Goal: Task Accomplishment & Management: Use online tool/utility

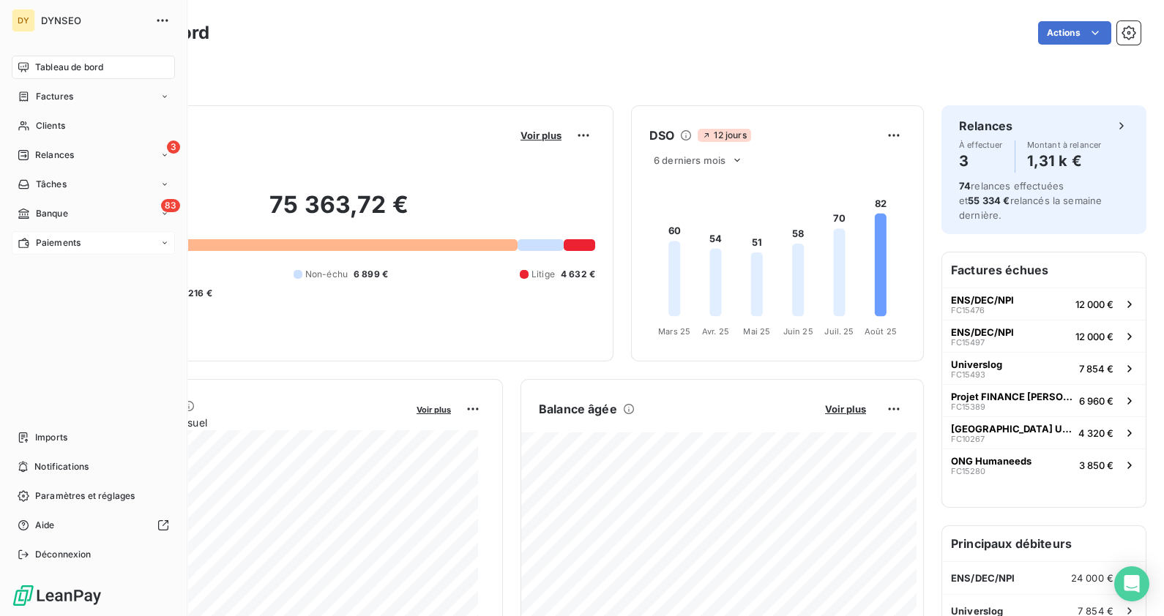
click at [23, 243] on icon at bounding box center [24, 243] width 12 height 12
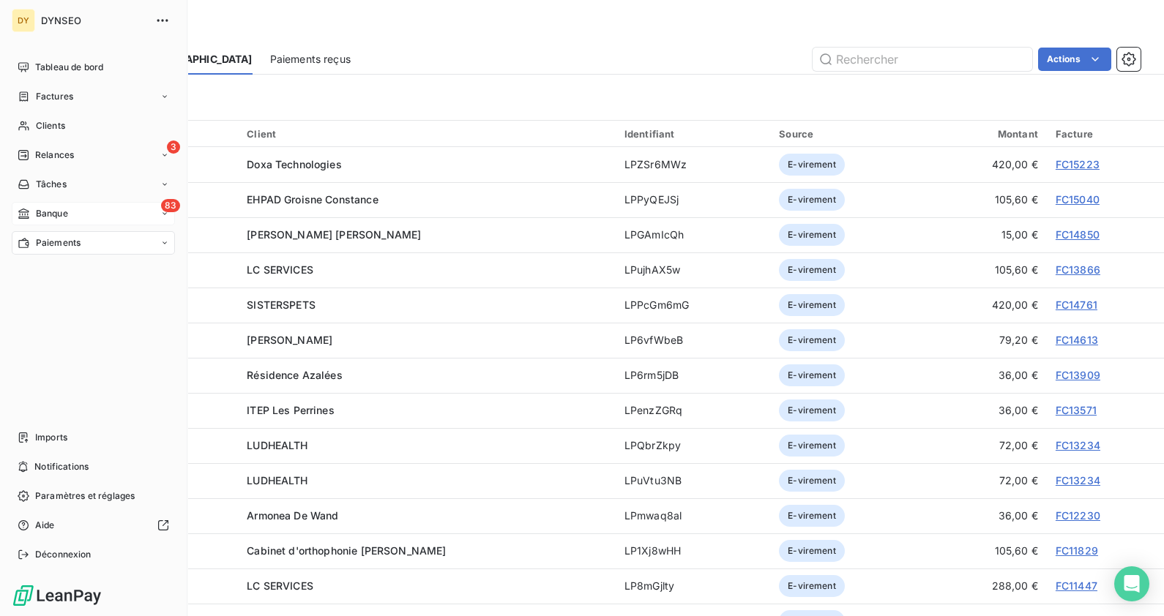
click at [31, 212] on div "Banque" at bounding box center [43, 213] width 51 height 13
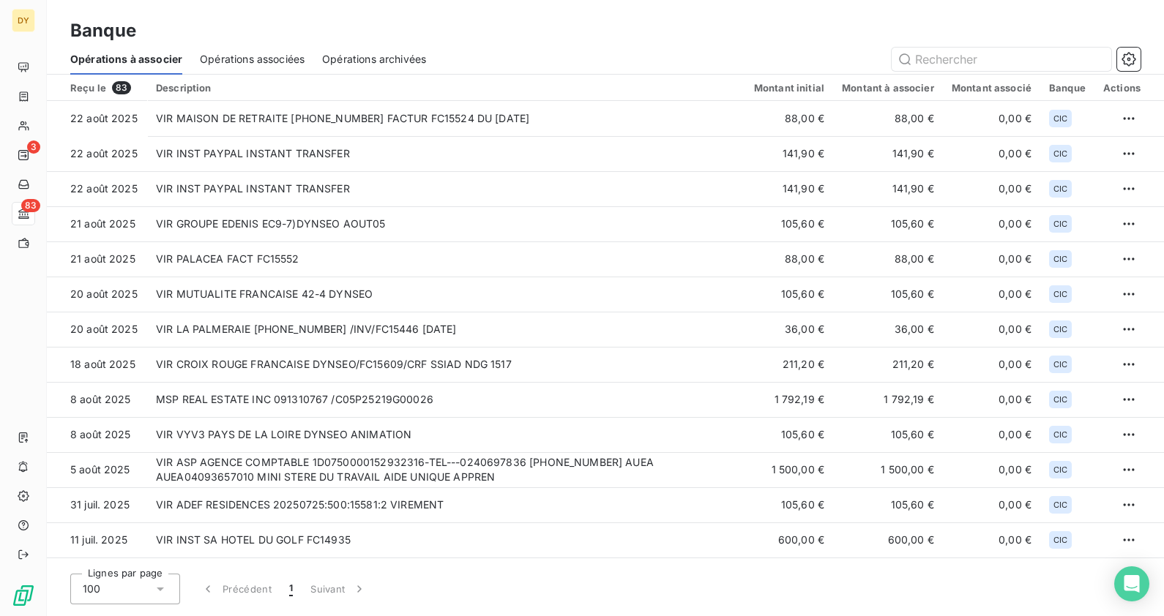
click at [269, 68] on div "Opérations associées" at bounding box center [252, 59] width 105 height 31
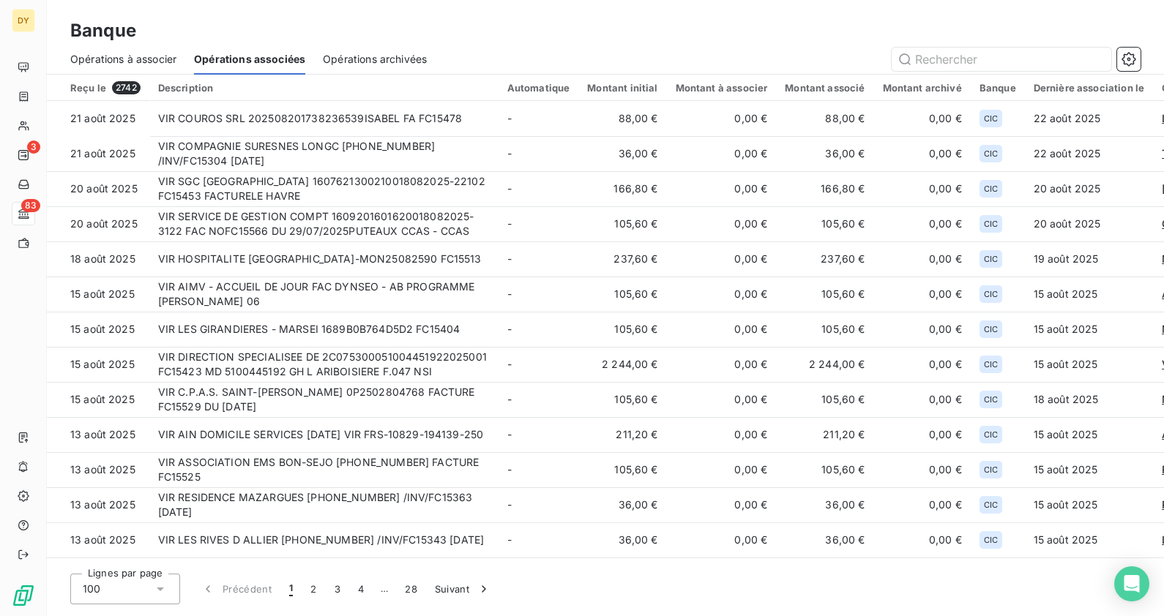
click at [161, 56] on span "Opérations à associer" at bounding box center [123, 59] width 106 height 15
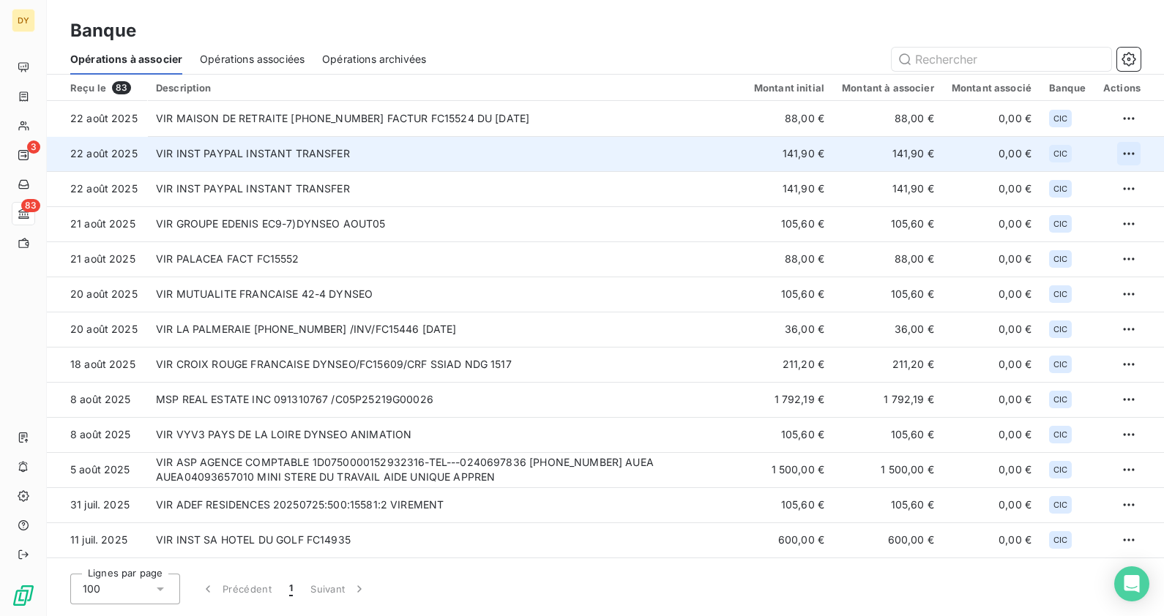
click at [1121, 156] on html "DY 3 83 Banque Opérations à associer Opérations associées Opérations archivées …" at bounding box center [582, 308] width 1164 height 616
click at [1067, 184] on div "Archiver l’opération" at bounding box center [1071, 185] width 113 height 23
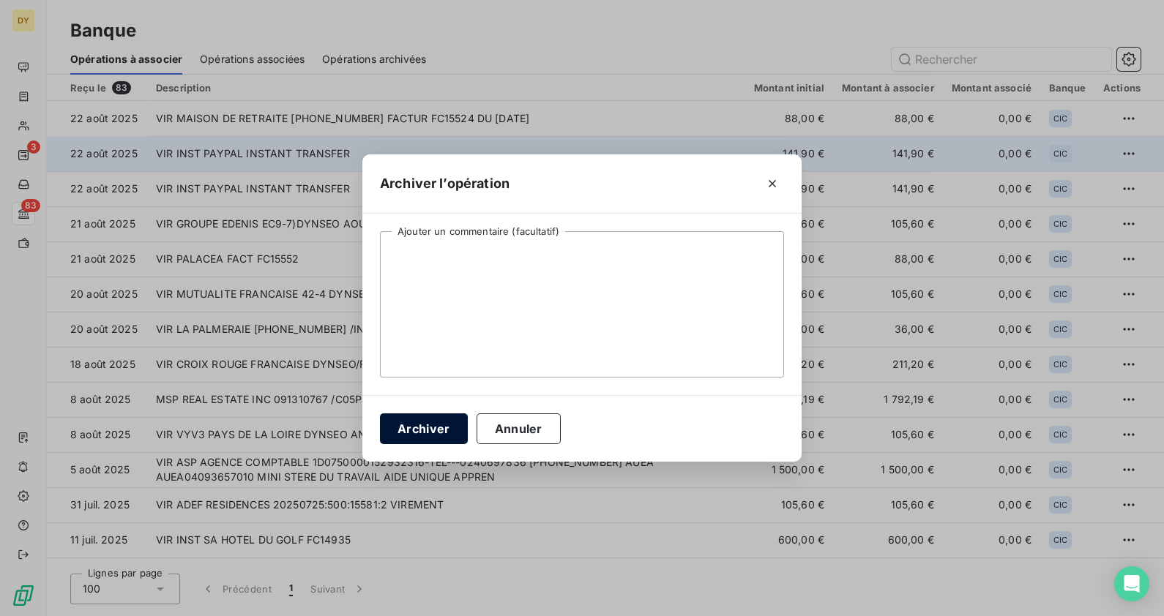
click at [422, 430] on button "Archiver" at bounding box center [424, 429] width 88 height 31
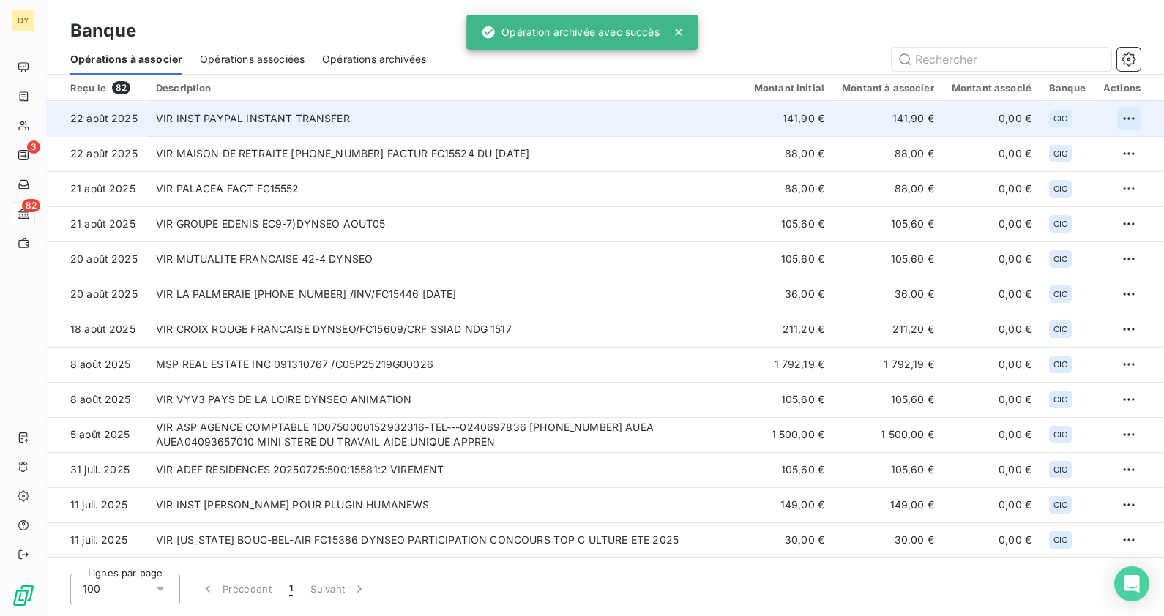
click at [1119, 119] on html "DY 3 82 Banque Opérations à associer Opérations associées Opérations archivées …" at bounding box center [582, 308] width 1164 height 616
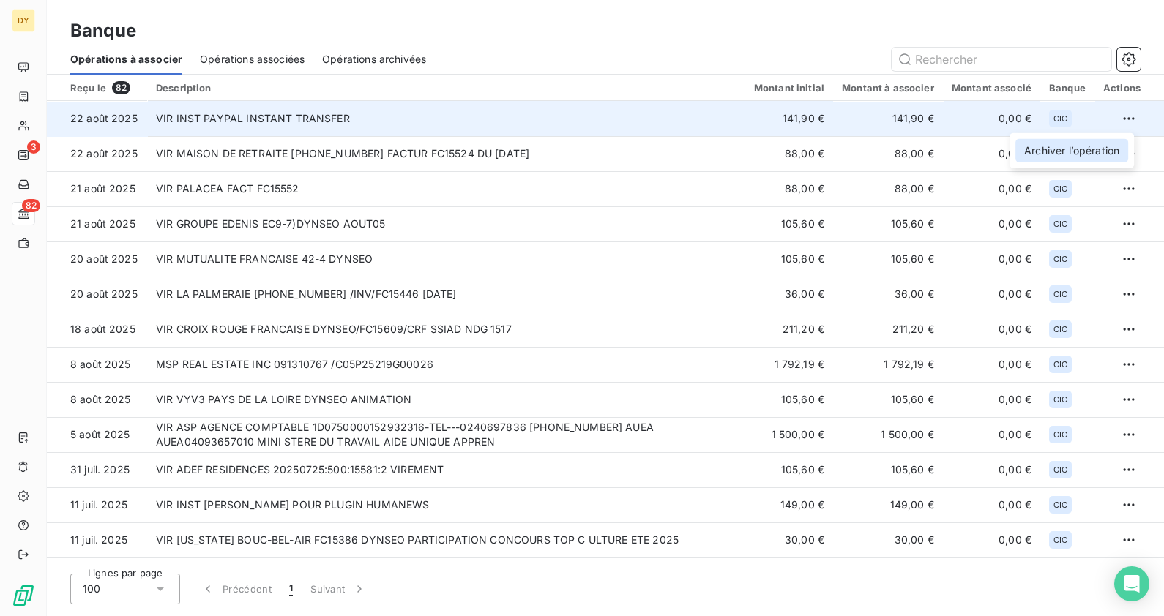
click at [1081, 149] on div "Archiver l’opération" at bounding box center [1071, 150] width 113 height 23
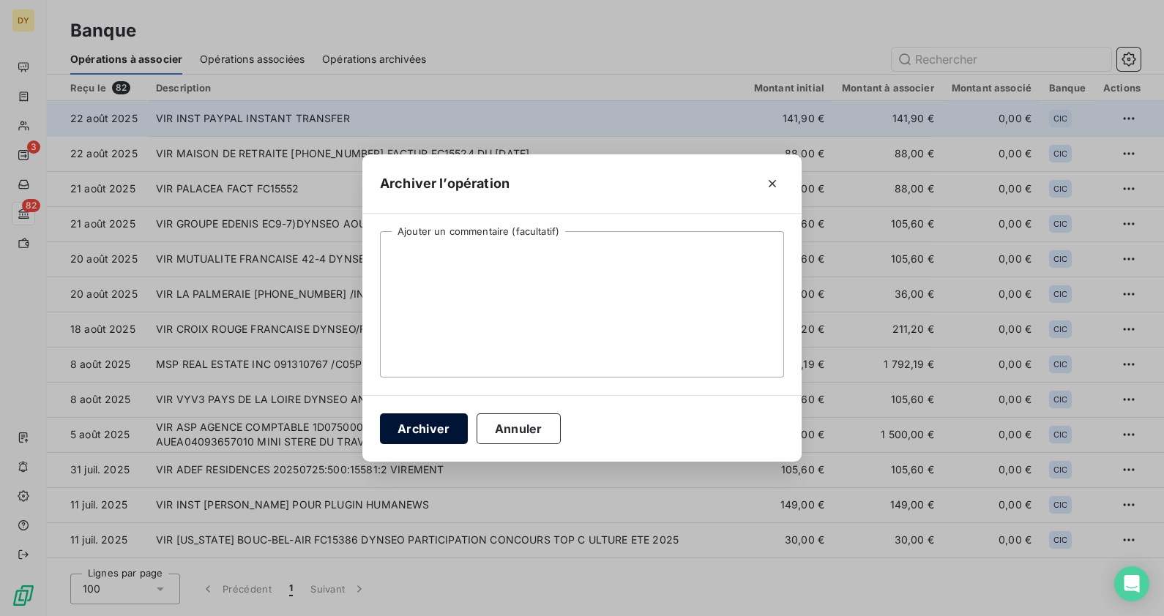
click at [414, 425] on button "Archiver" at bounding box center [424, 429] width 88 height 31
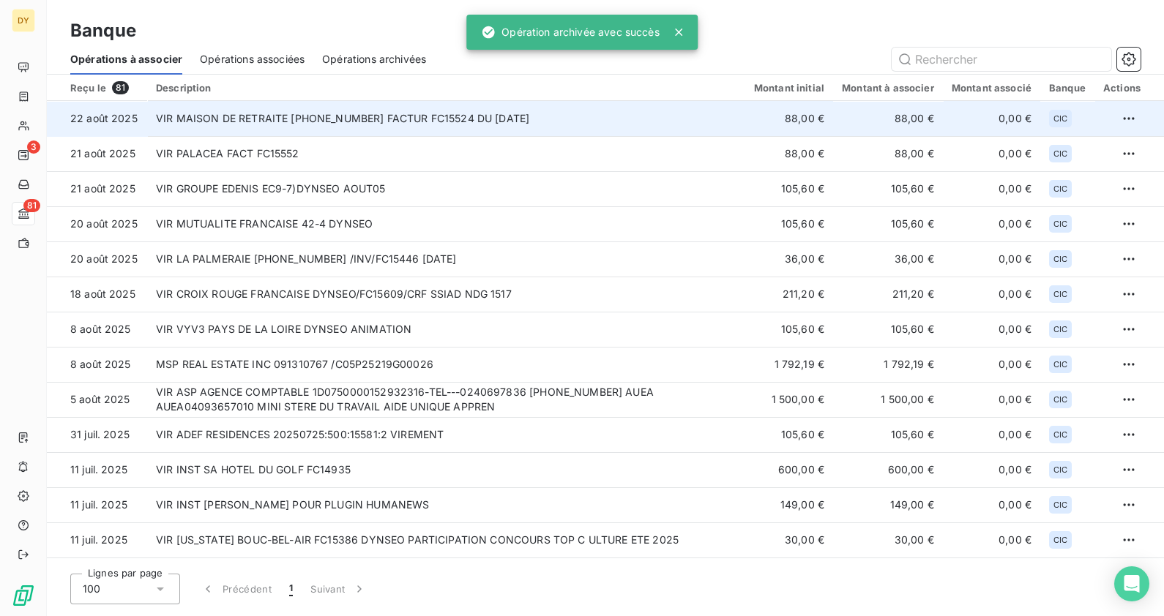
click at [311, 117] on td "VIR MAISON DE RETRAITE [PHONE_NUMBER] FACTUR FC15524 DU [DATE]" at bounding box center [446, 118] width 598 height 35
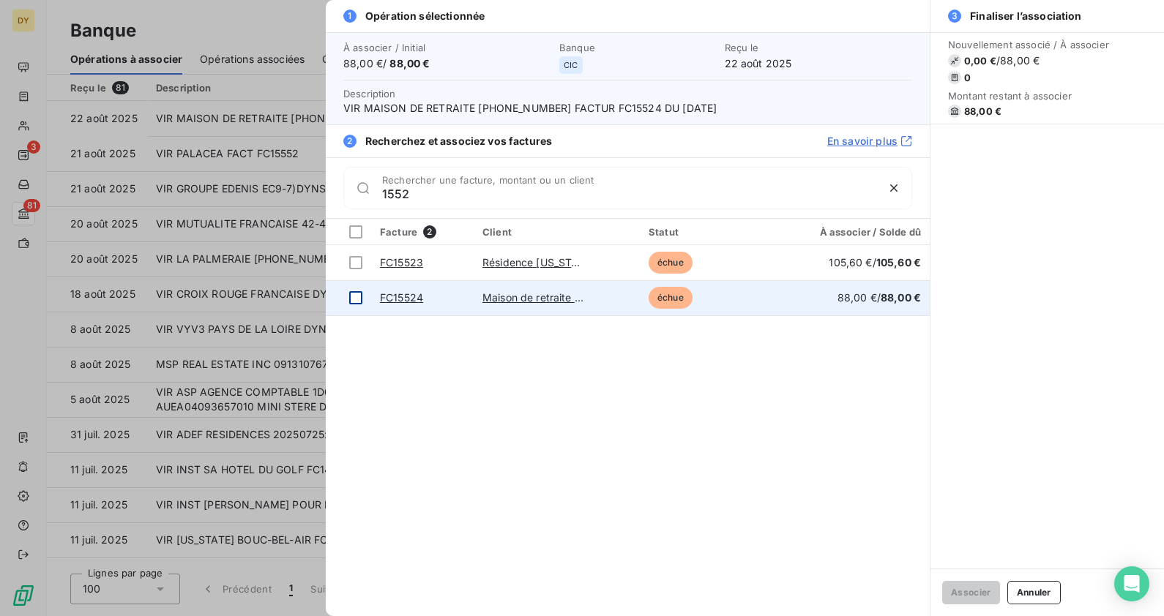
type input "1552"
click at [353, 297] on div at bounding box center [355, 297] width 13 height 13
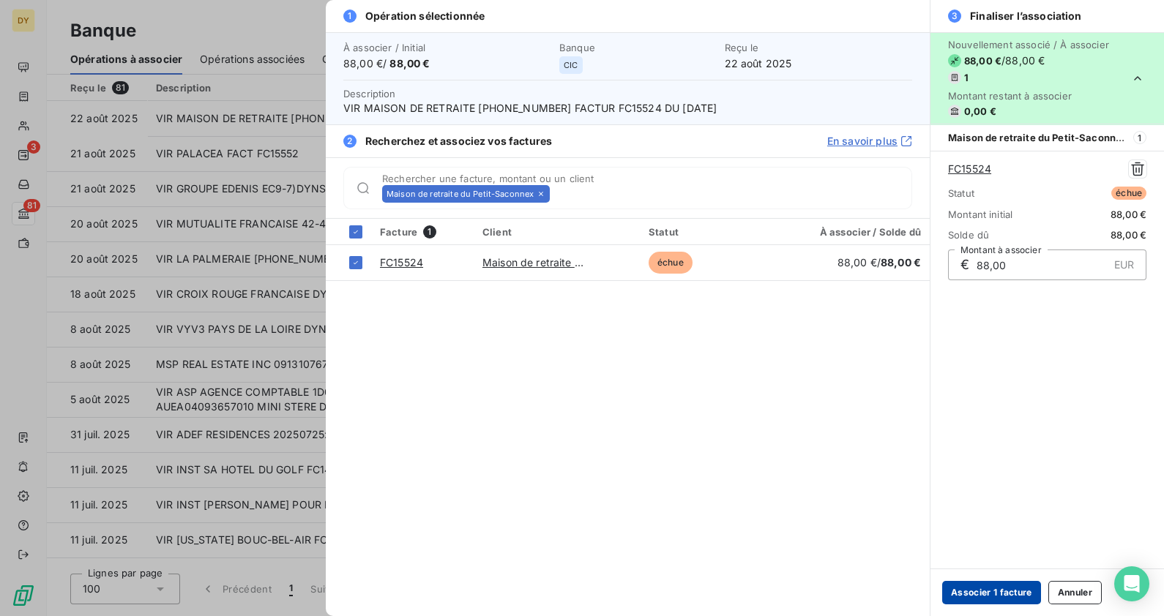
click at [1001, 593] on button "Associer 1 facture" at bounding box center [991, 592] width 99 height 23
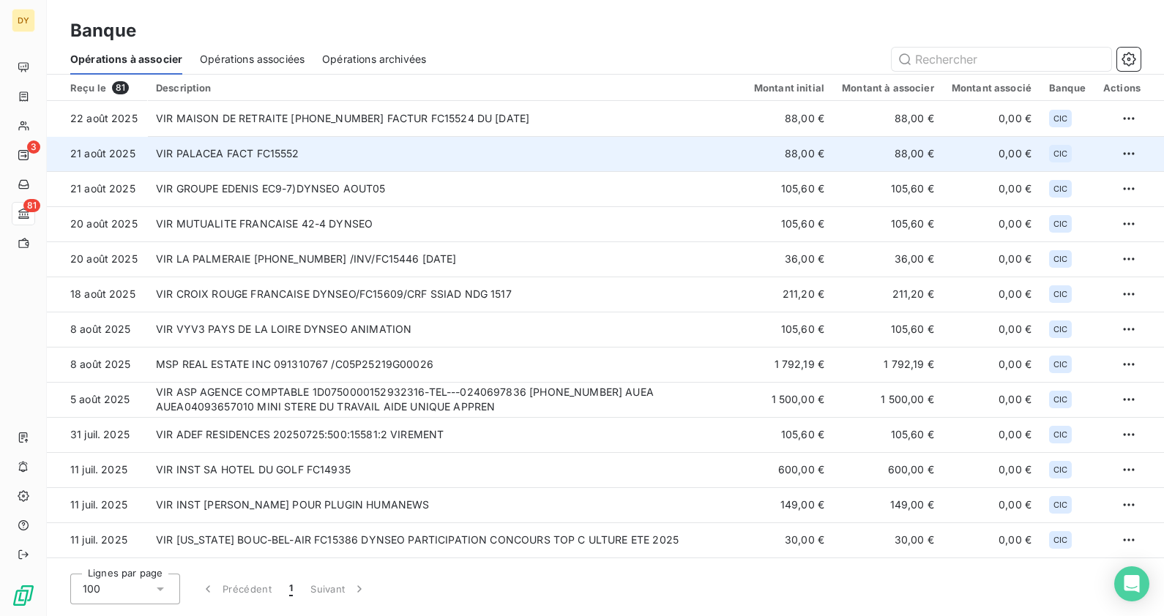
click at [311, 141] on td "VIR PALACEA FACT FC15552" at bounding box center [446, 153] width 598 height 35
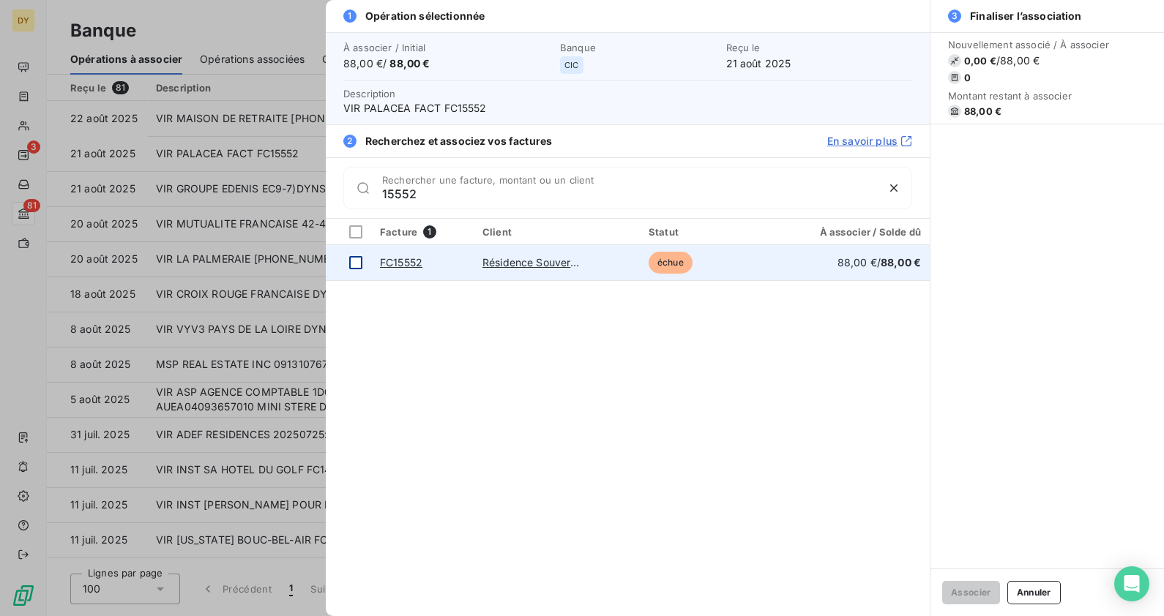
type input "15552"
click at [349, 264] on div at bounding box center [355, 262] width 13 height 13
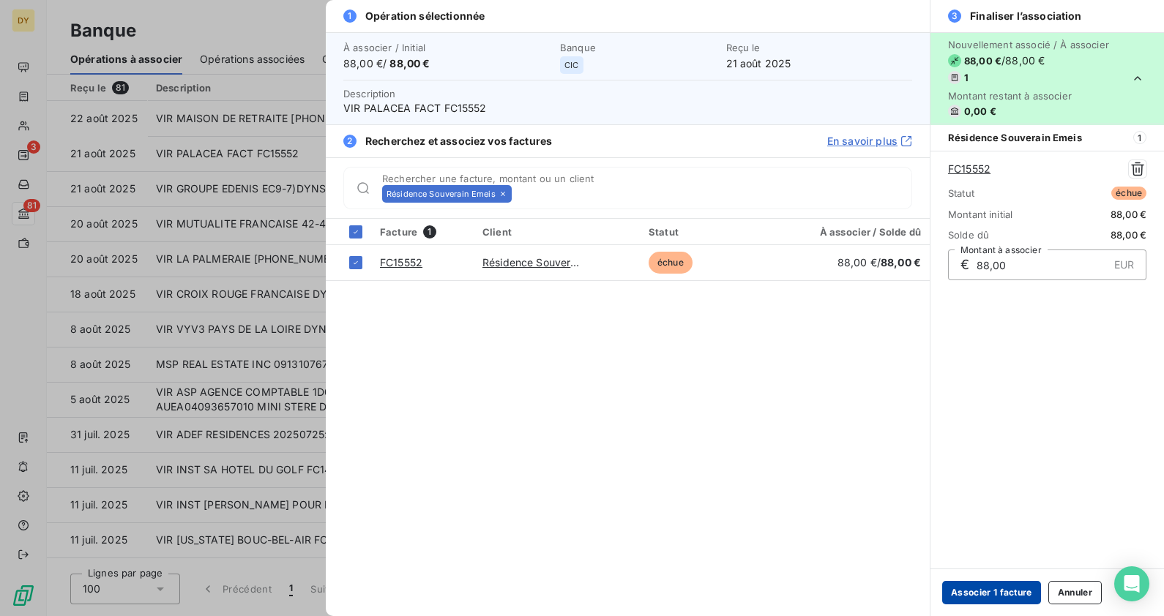
click at [985, 594] on button "Associer 1 facture" at bounding box center [991, 592] width 99 height 23
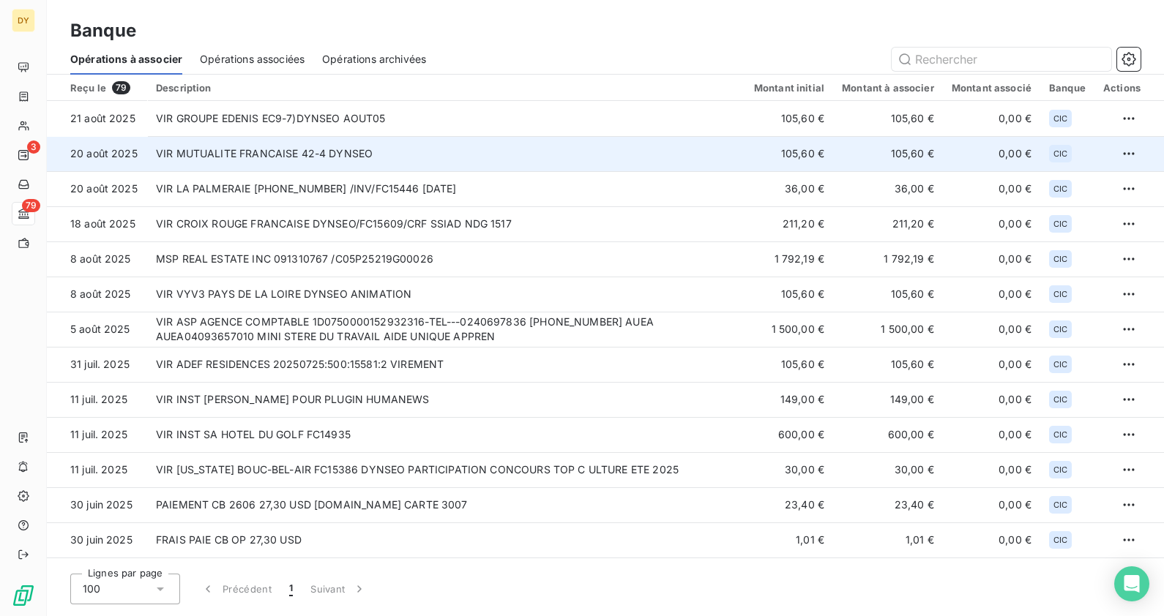
click at [346, 152] on td "VIR MUTUALITE FRANCAISE 42-4 DYNSEO" at bounding box center [446, 153] width 598 height 35
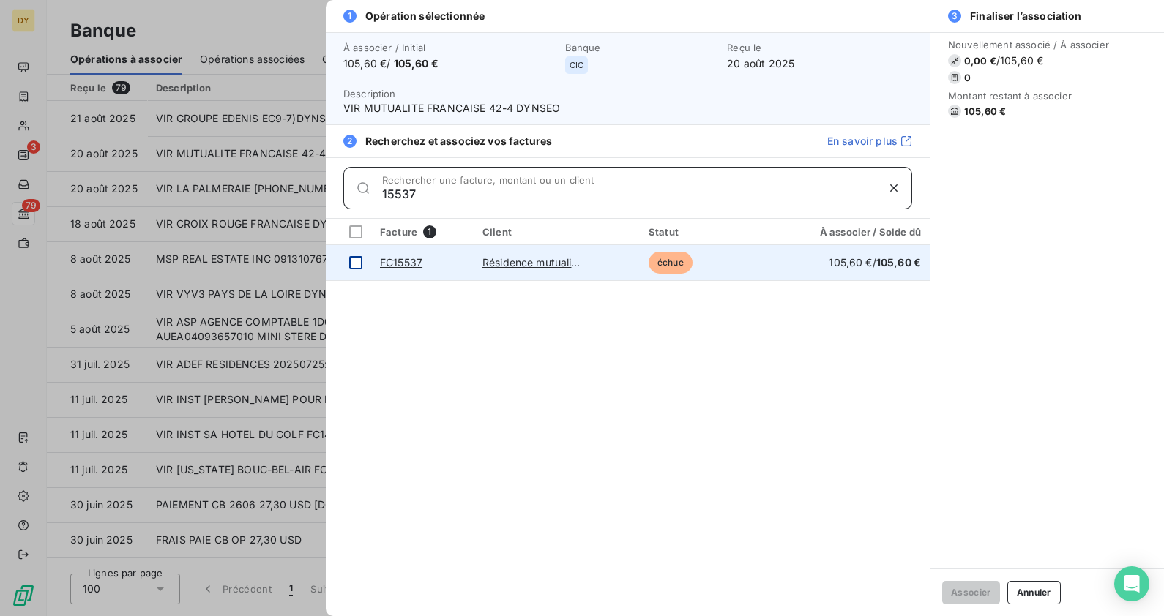
type input "15537"
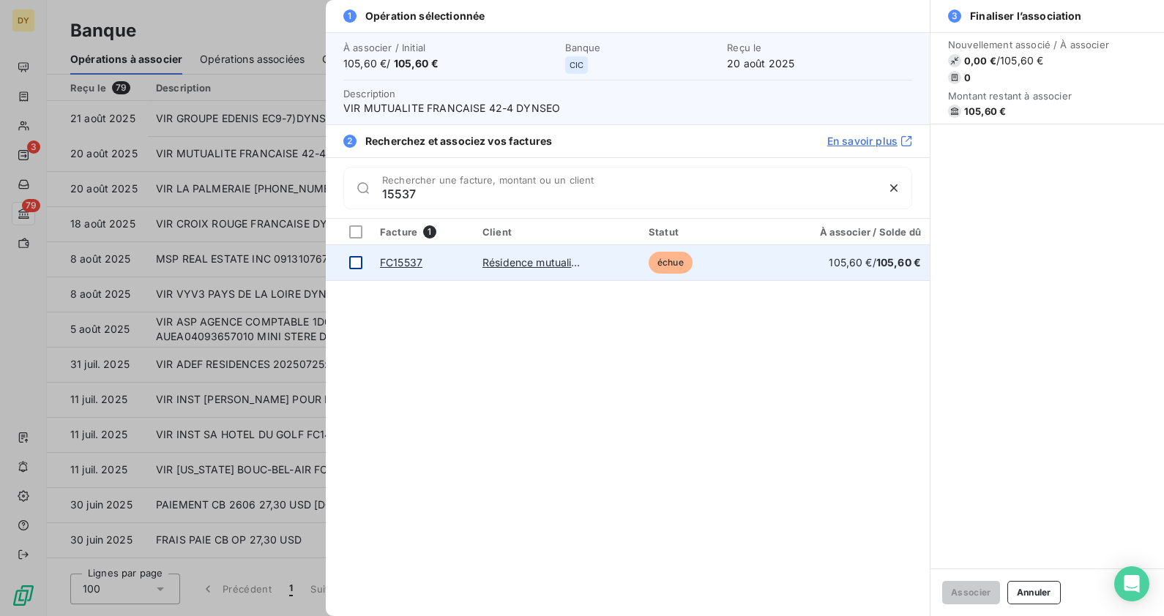
click at [349, 261] on div at bounding box center [355, 262] width 13 height 13
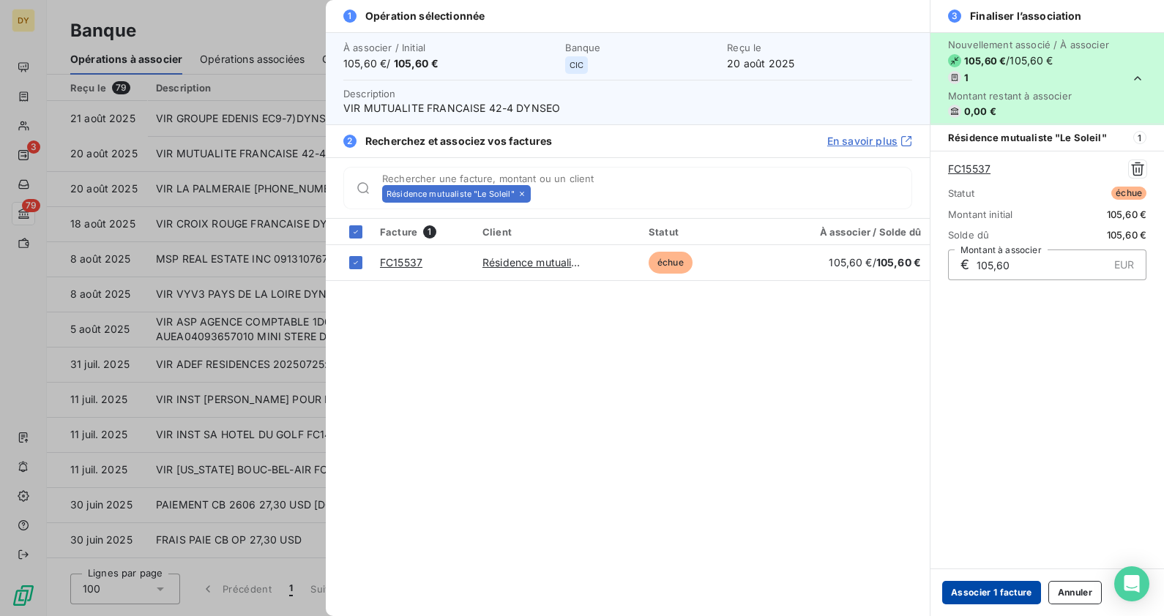
click at [1002, 592] on button "Associer 1 facture" at bounding box center [991, 592] width 99 height 23
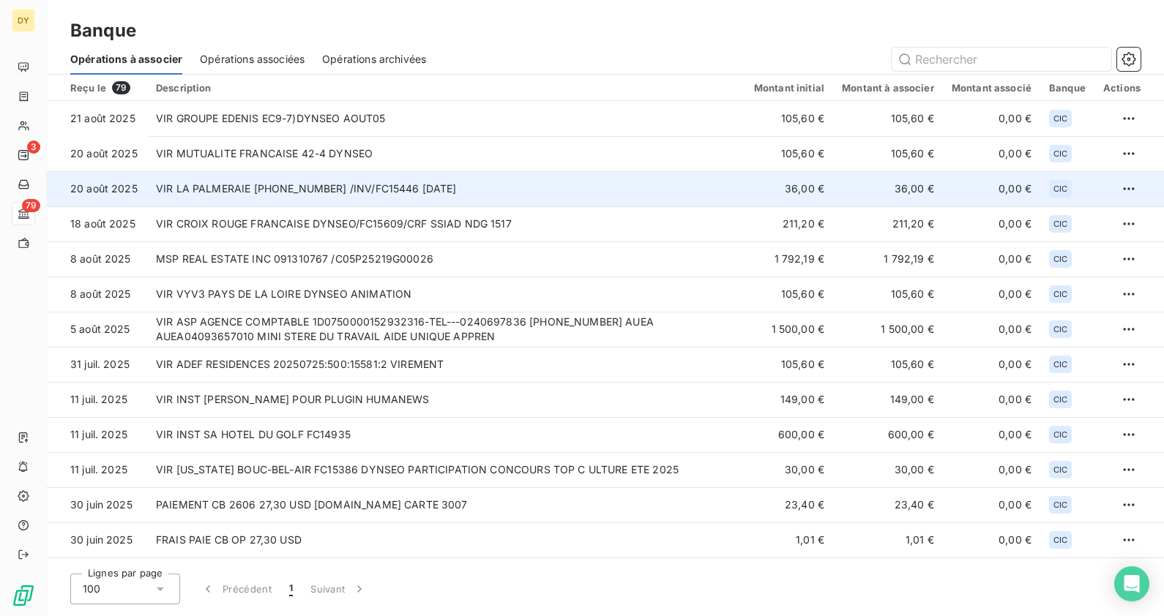
click at [392, 192] on td "VIR LA PALMERAIE [PHONE_NUMBER] /INV/FC15446 [DATE]" at bounding box center [446, 188] width 598 height 35
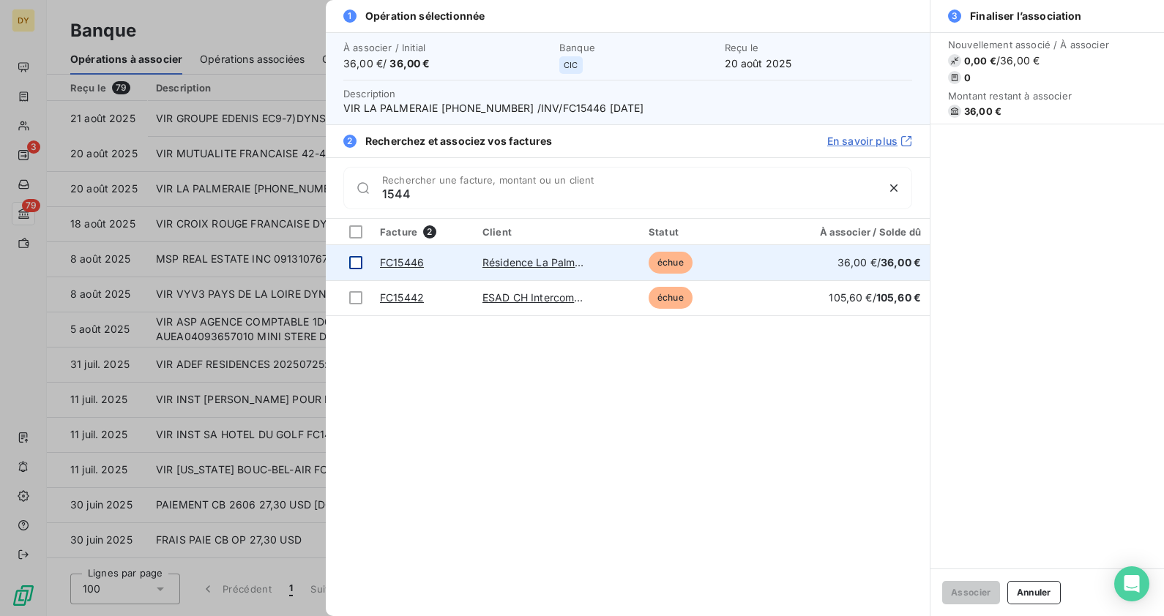
type input "1544"
click at [359, 264] on div at bounding box center [355, 262] width 13 height 13
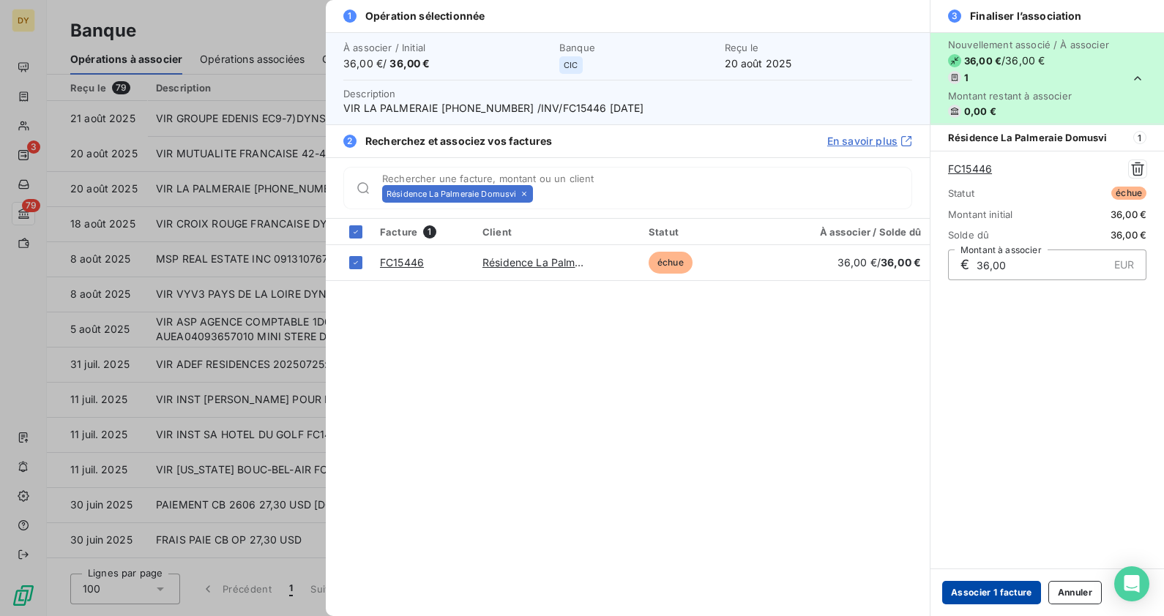
click at [996, 592] on button "Associer 1 facture" at bounding box center [991, 592] width 99 height 23
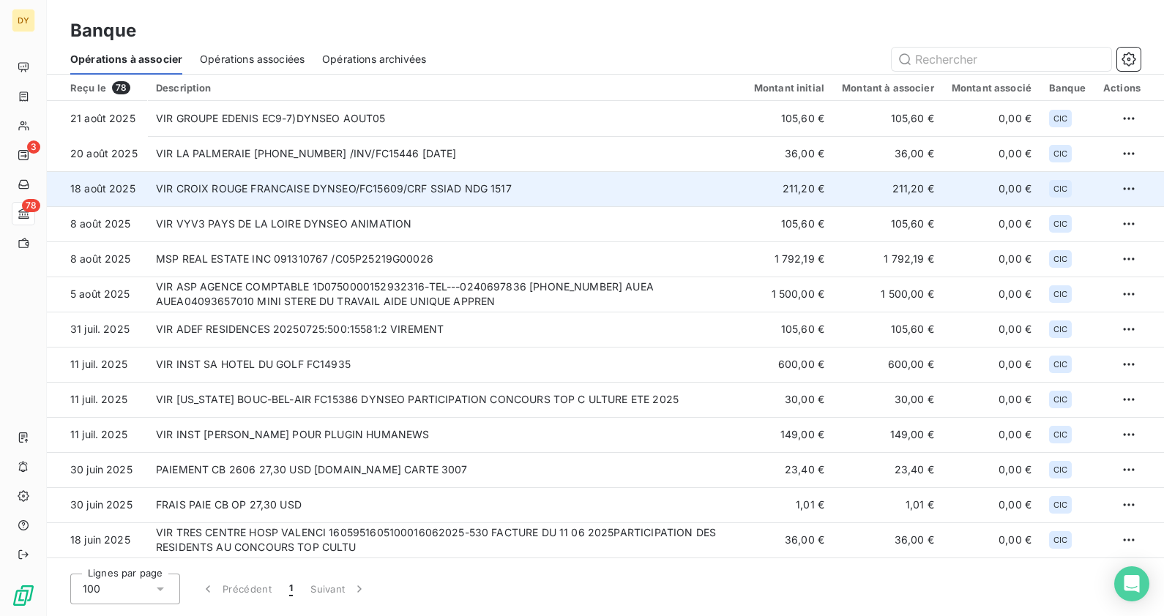
click at [717, 205] on td "VIR CROIX ROUGE FRANCAISE DYNSEO/FC15609/CRF SSIAD NDG 1517" at bounding box center [446, 188] width 598 height 35
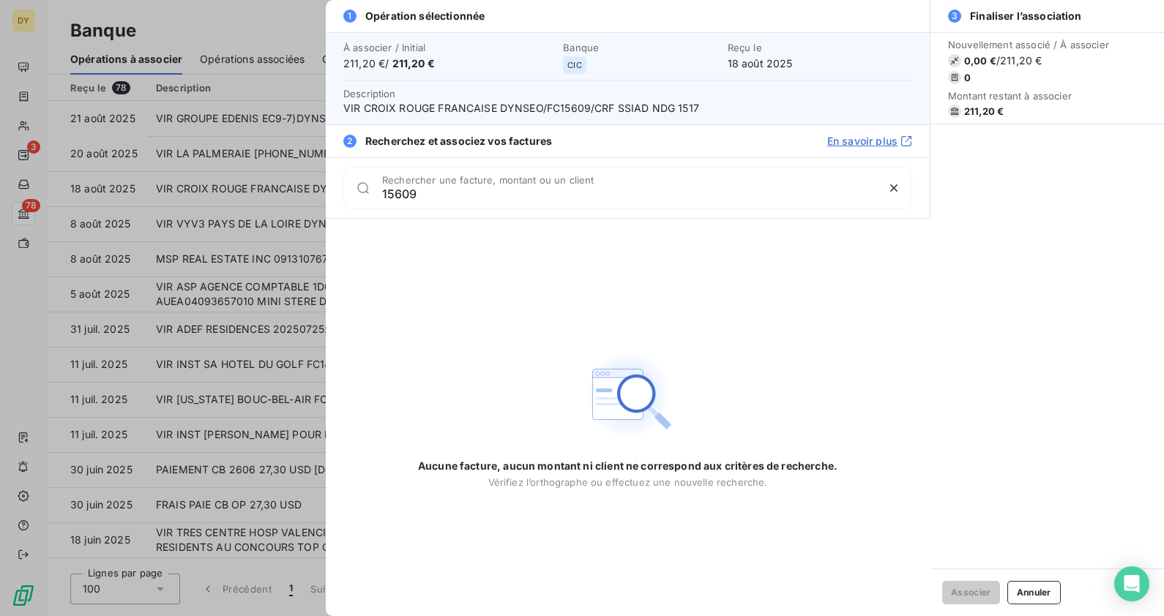
type input "15609"
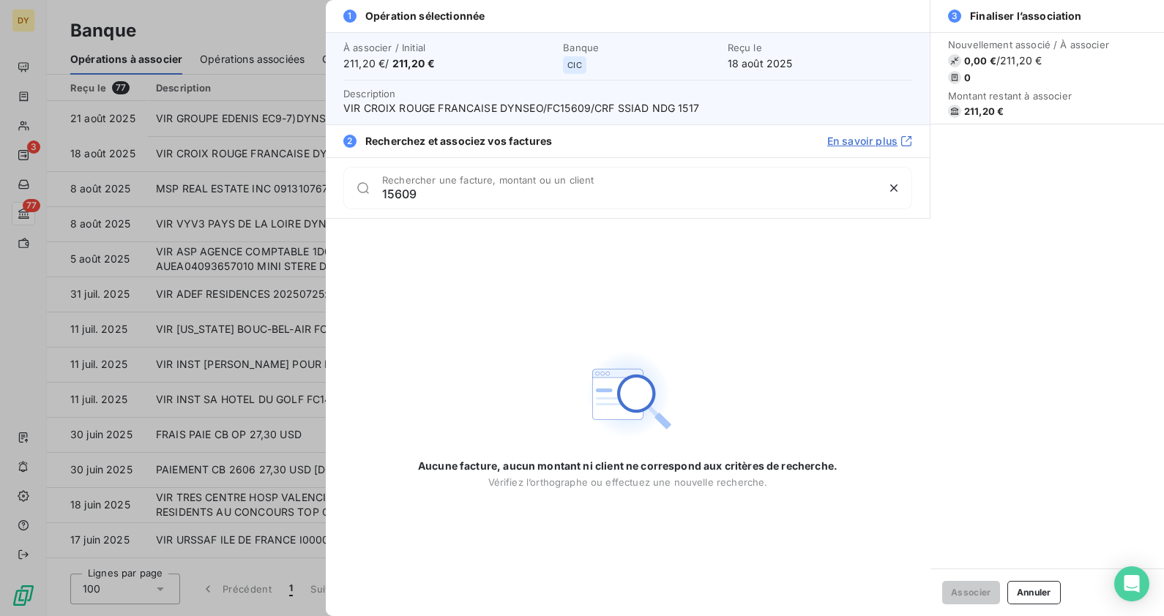
click at [171, 32] on div at bounding box center [582, 308] width 1164 height 616
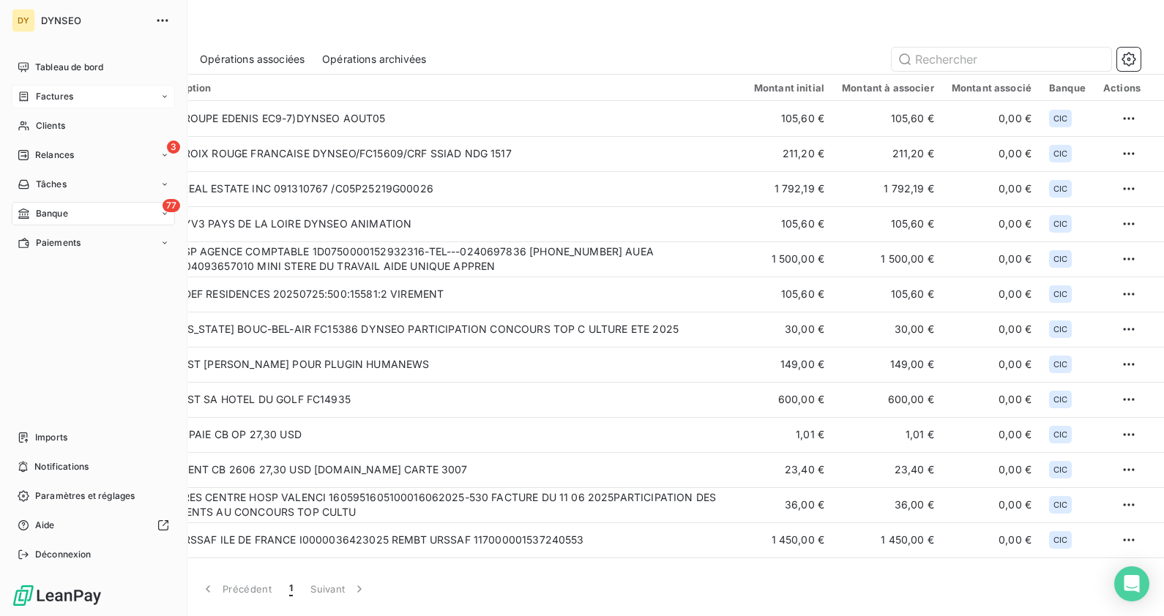
click at [37, 92] on span "Factures" at bounding box center [54, 96] width 37 height 13
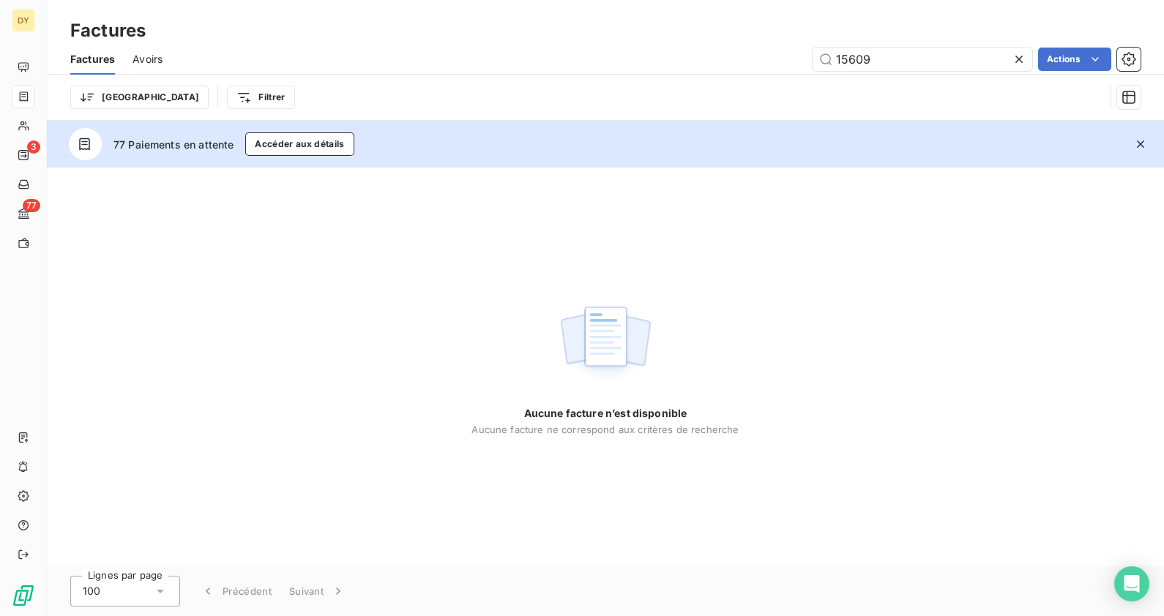
type input "15609"
